Goal: Information Seeking & Learning: Learn about a topic

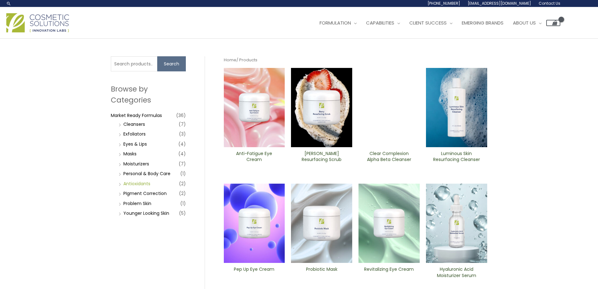
click at [143, 185] on link "Antioxidants" at bounding box center [136, 183] width 27 height 6
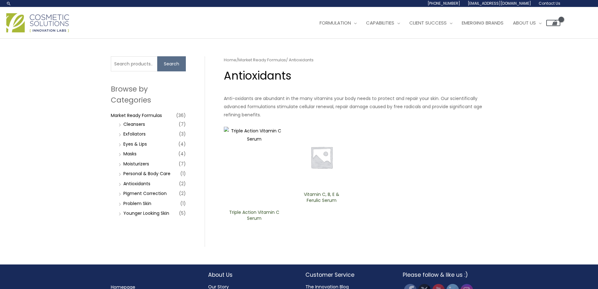
click at [152, 205] on li "Problem Skin (1)" at bounding box center [151, 203] width 69 height 9
click at [142, 203] on link "Problem Skin" at bounding box center [137, 203] width 28 height 6
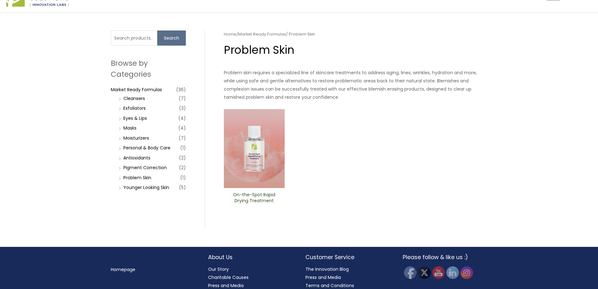
scroll to position [41, 0]
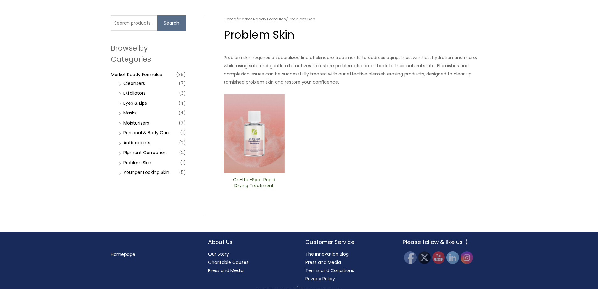
click at [213, 242] on h2 "About Us" at bounding box center [250, 242] width 85 height 8
click at [217, 254] on link "Our Story" at bounding box center [218, 254] width 21 height 6
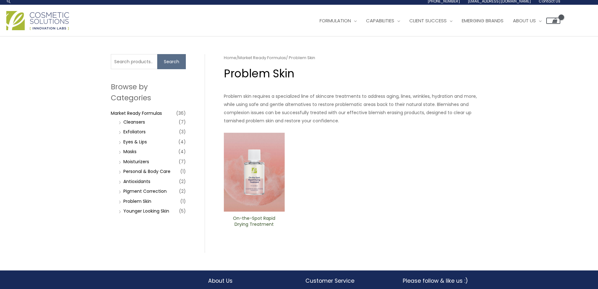
scroll to position [0, 0]
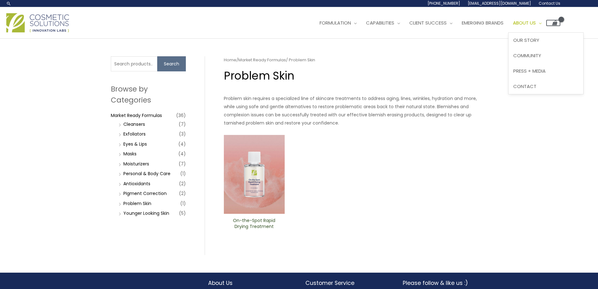
click at [536, 22] on span "About Us" at bounding box center [524, 22] width 23 height 7
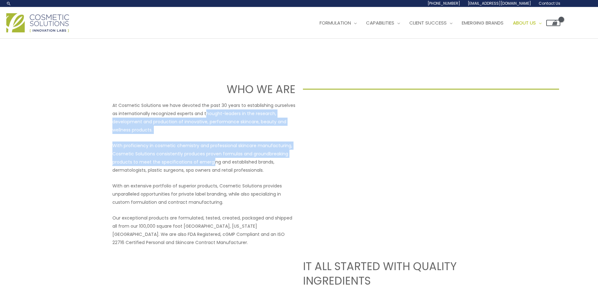
drag, startPoint x: 206, startPoint y: 111, endPoint x: 213, endPoint y: 165, distance: 54.5
click at [213, 165] on div "At Cosmetic Solutions we have devoted the past 30 years to establishing ourselv…" at bounding box center [203, 173] width 183 height 145
click at [213, 165] on p "With proficiency in cosmetic chemistry and professional skincare manufacturing,…" at bounding box center [203, 157] width 183 height 33
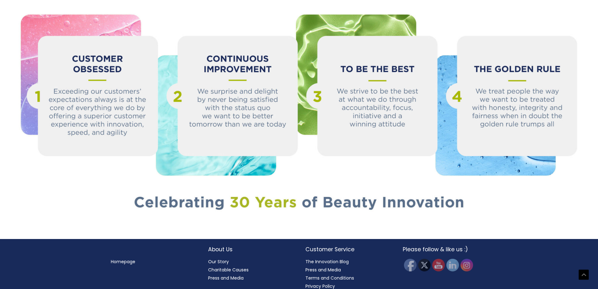
scroll to position [700, 0]
